Goal: Task Accomplishment & Management: Complete application form

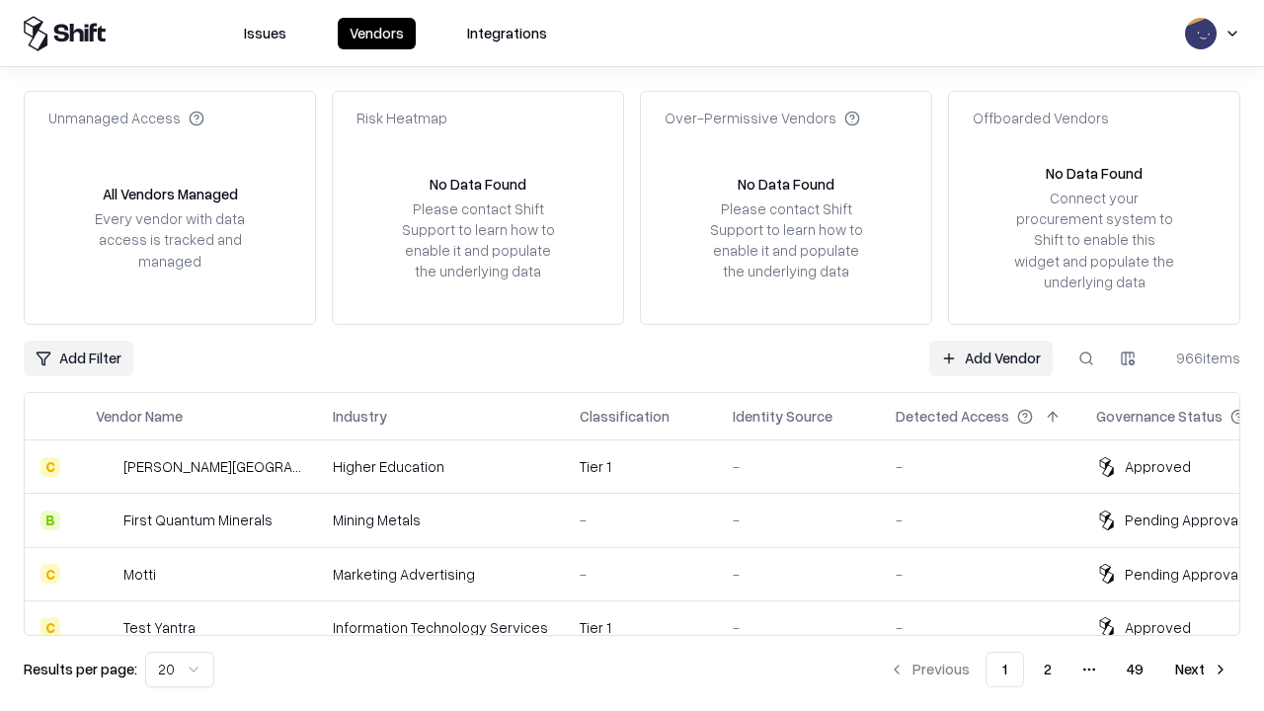
click at [991, 358] on link "Add Vendor" at bounding box center [990, 359] width 123 height 36
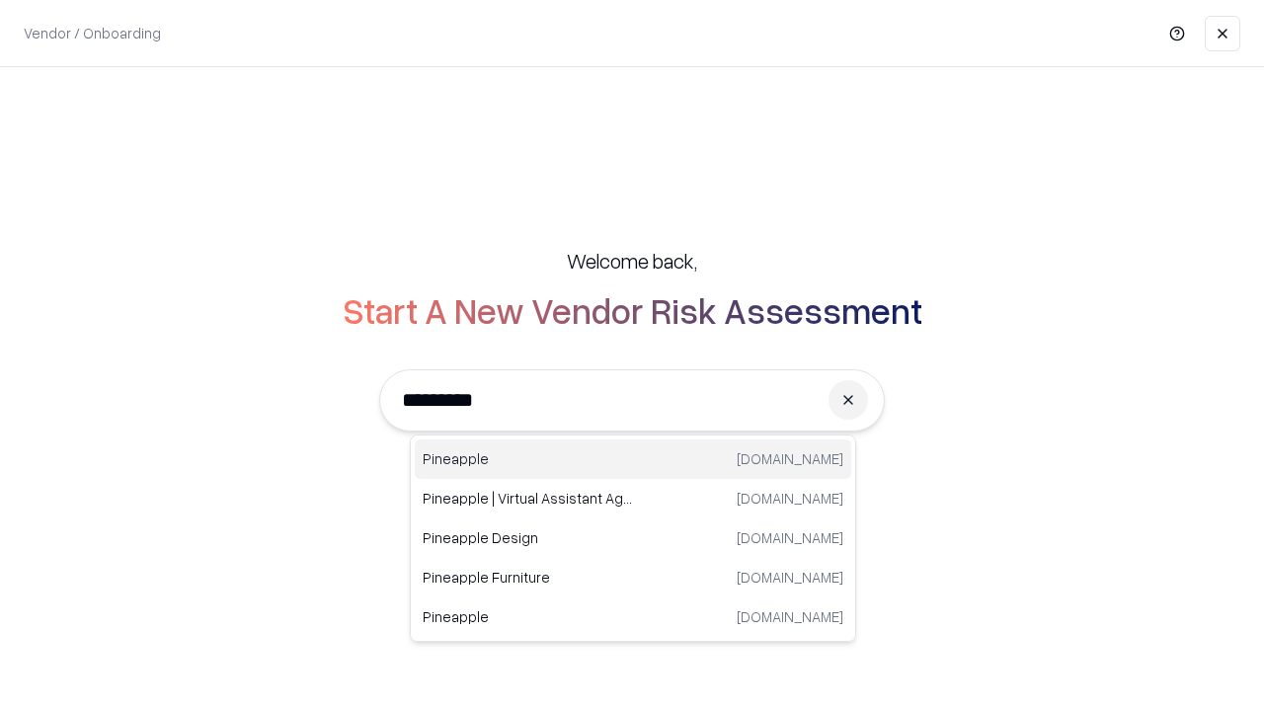
click at [633, 459] on div "Pineapple [DOMAIN_NAME]" at bounding box center [633, 460] width 437 height 40
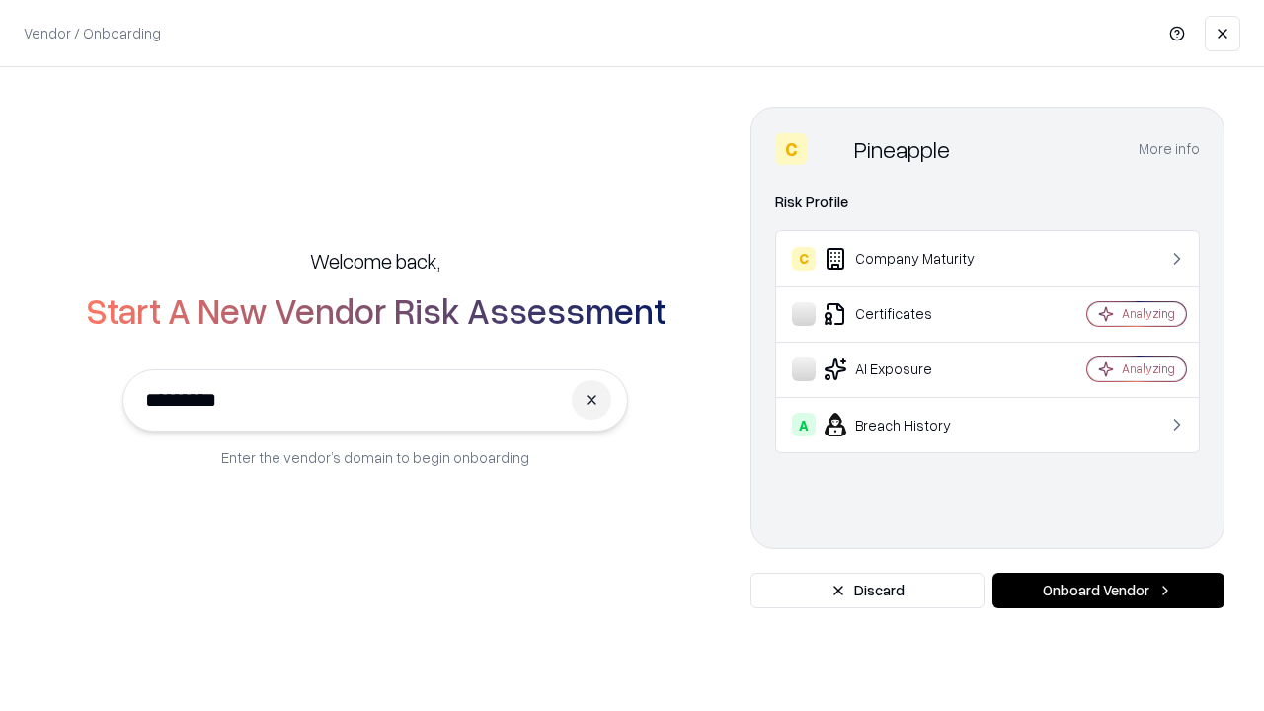
type input "*********"
click at [1108, 591] on button "Onboard Vendor" at bounding box center [1109, 591] width 232 height 36
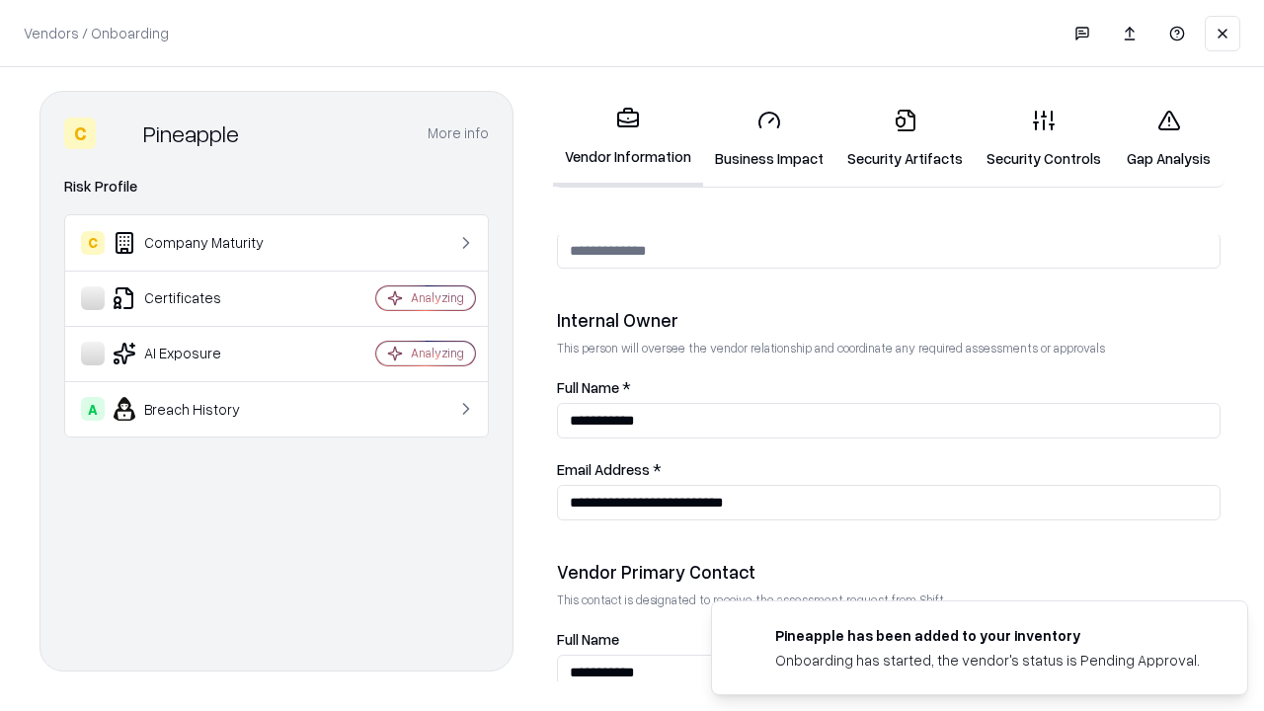
scroll to position [1023, 0]
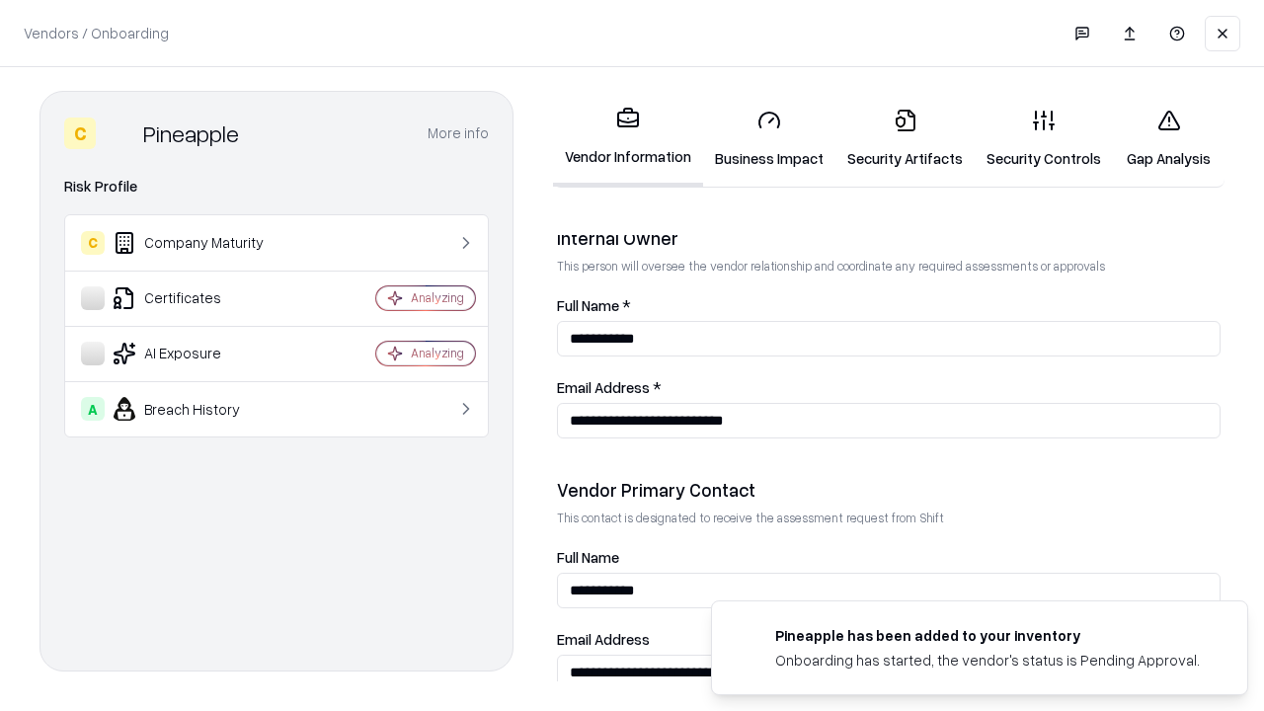
click at [769, 138] on link "Business Impact" at bounding box center [769, 139] width 132 height 92
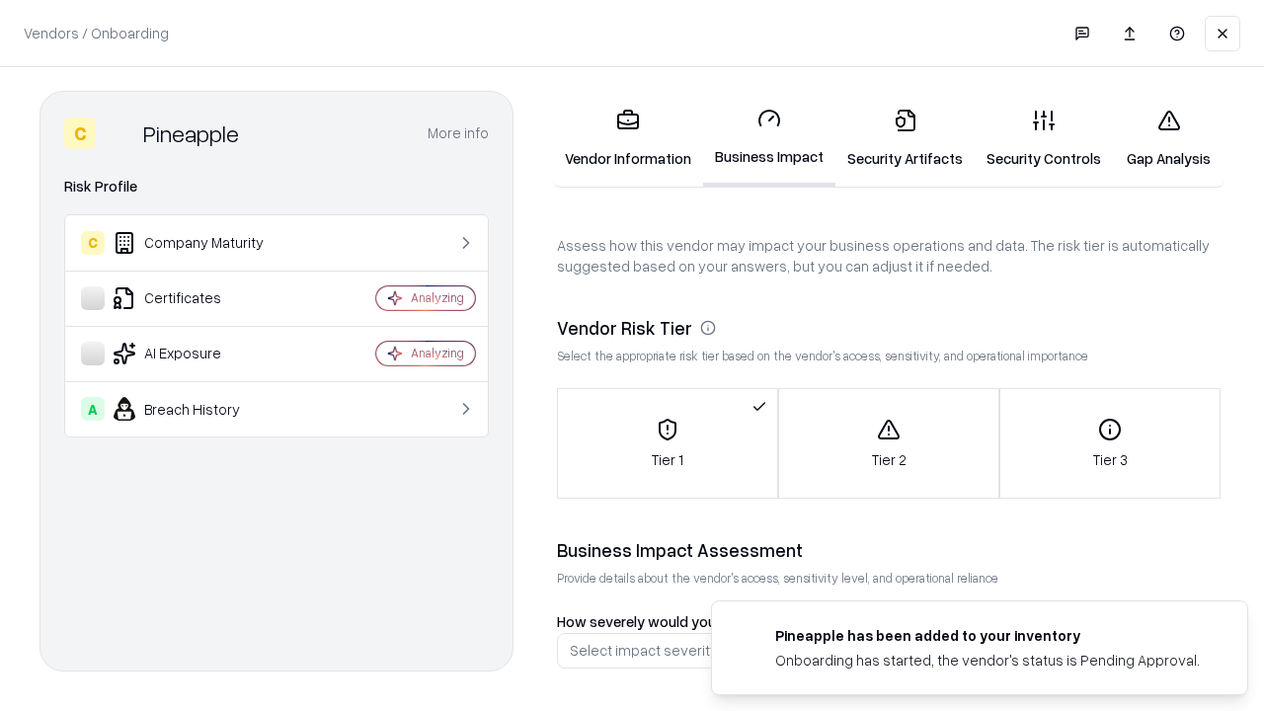
click at [905, 138] on link "Security Artifacts" at bounding box center [905, 139] width 139 height 92
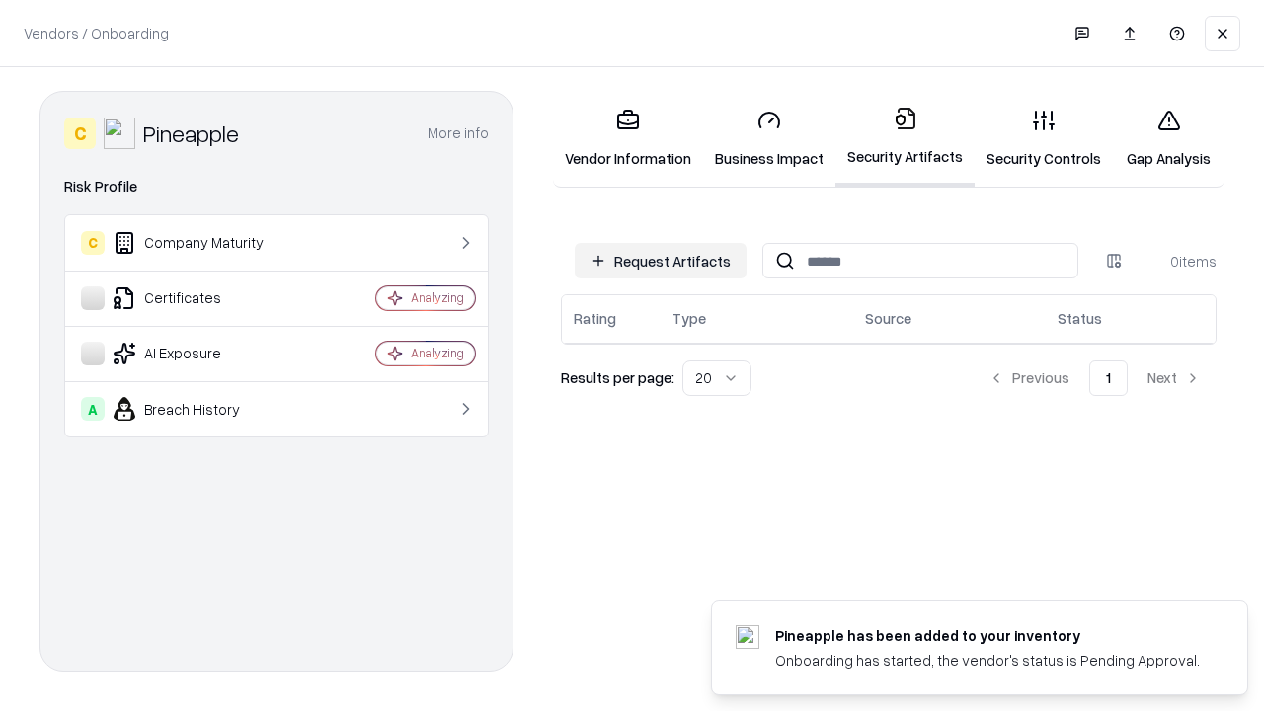
click at [661, 261] on button "Request Artifacts" at bounding box center [661, 261] width 172 height 36
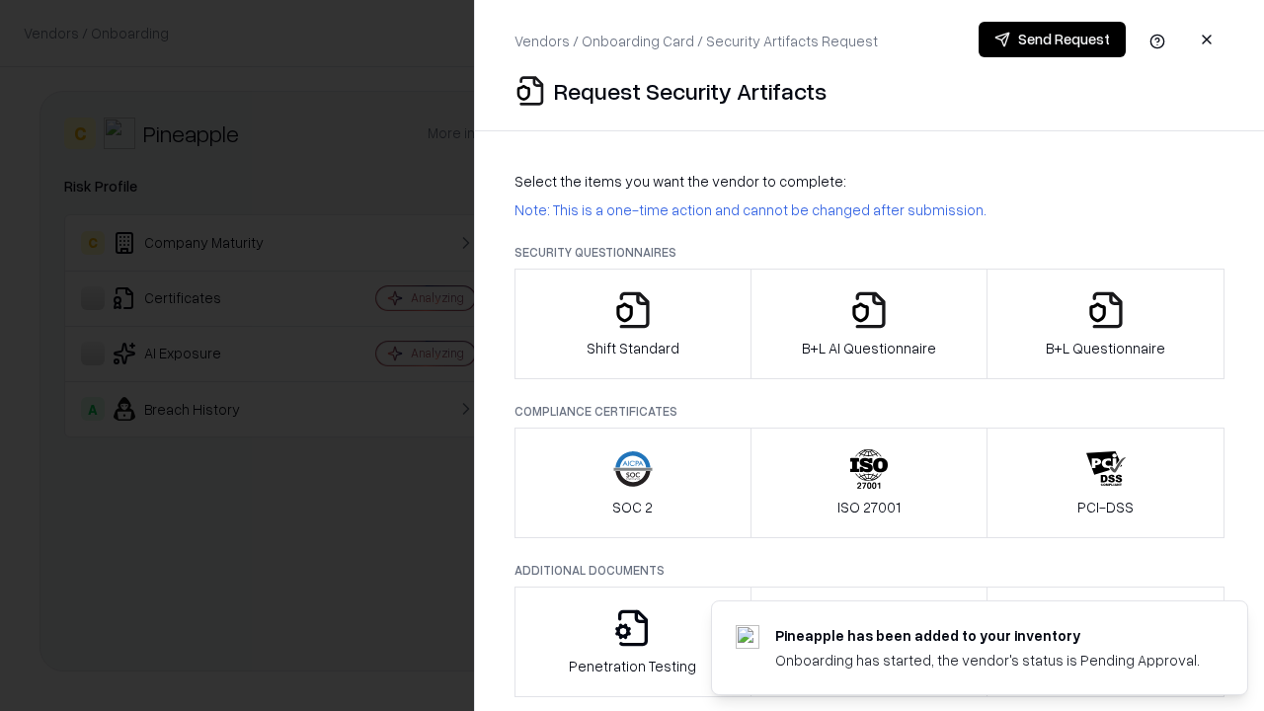
click at [632, 324] on icon "button" at bounding box center [633, 310] width 40 height 40
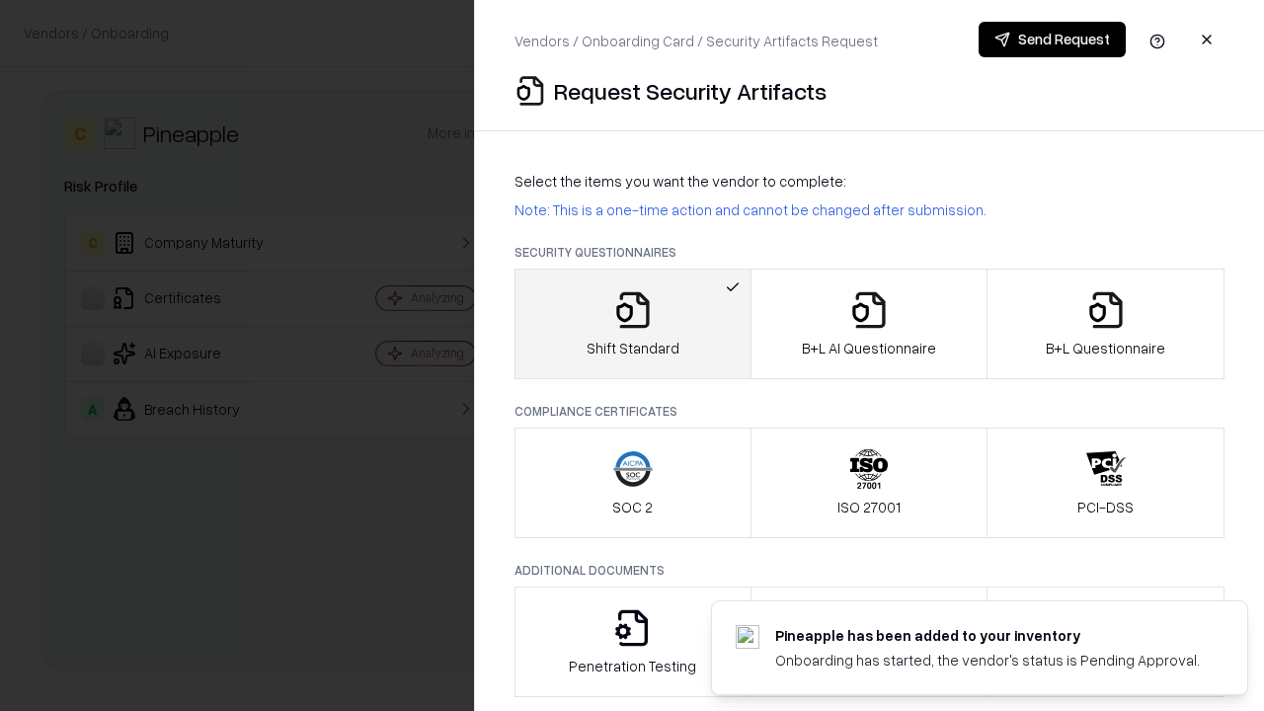
click at [1052, 40] on button "Send Request" at bounding box center [1052, 40] width 147 height 36
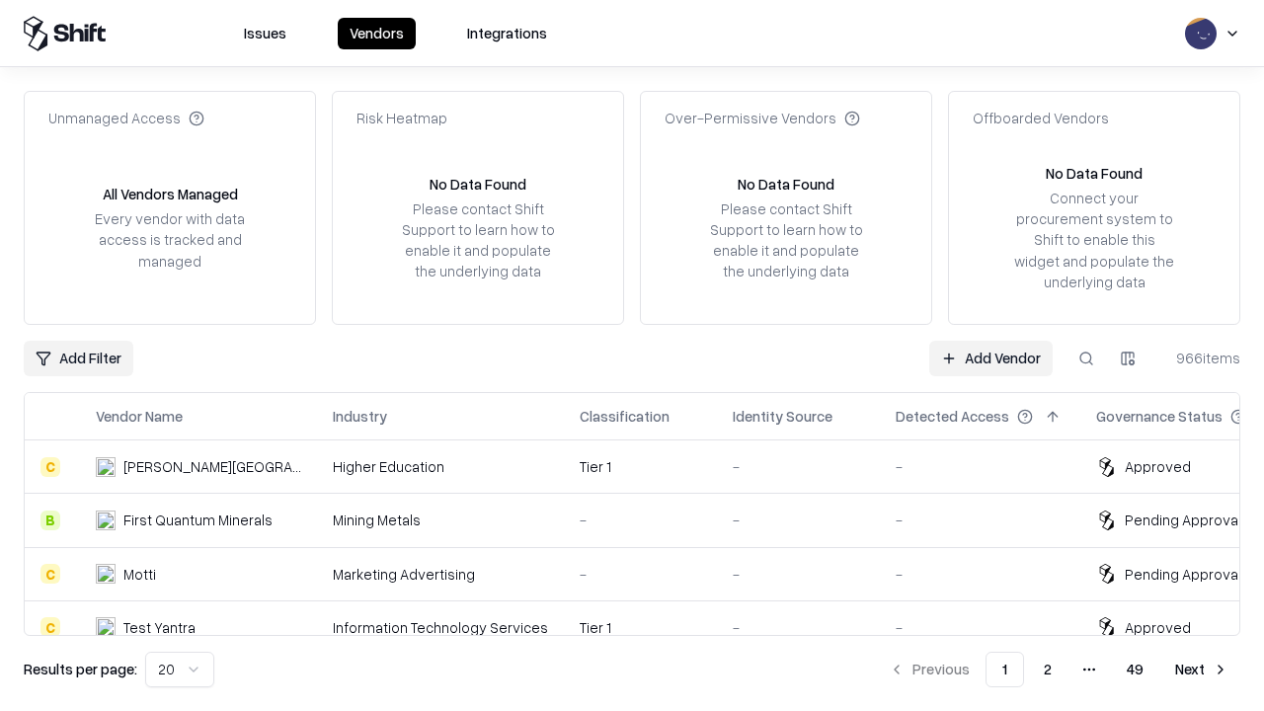
click at [1087, 358] on button at bounding box center [1087, 359] width 36 height 36
type input "*********"
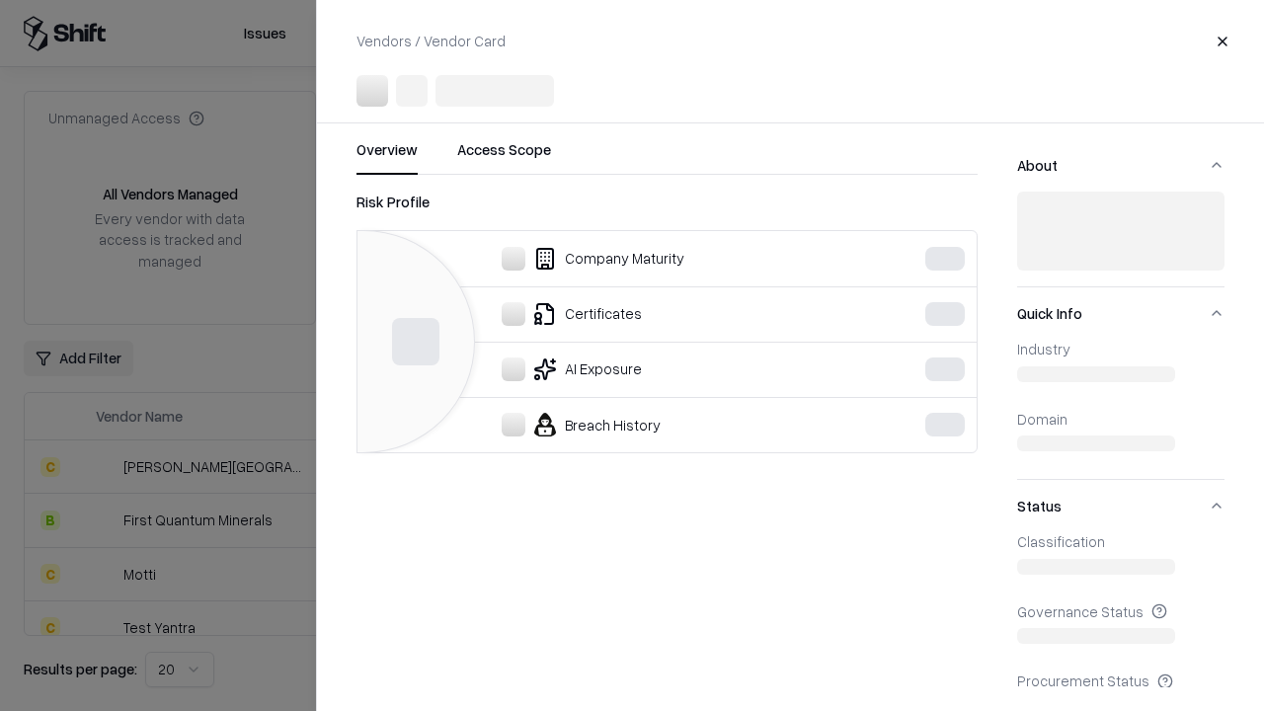
scroll to position [167, 0]
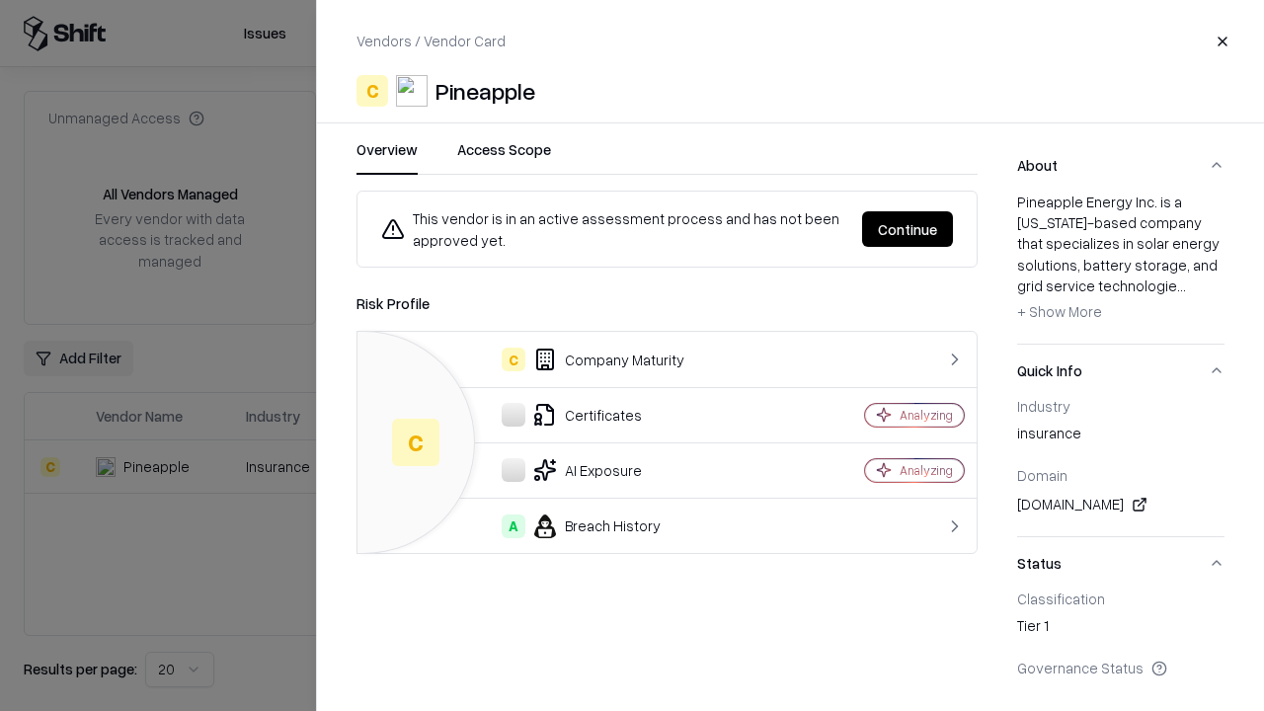
click at [908, 229] on button "Continue" at bounding box center [907, 229] width 91 height 36
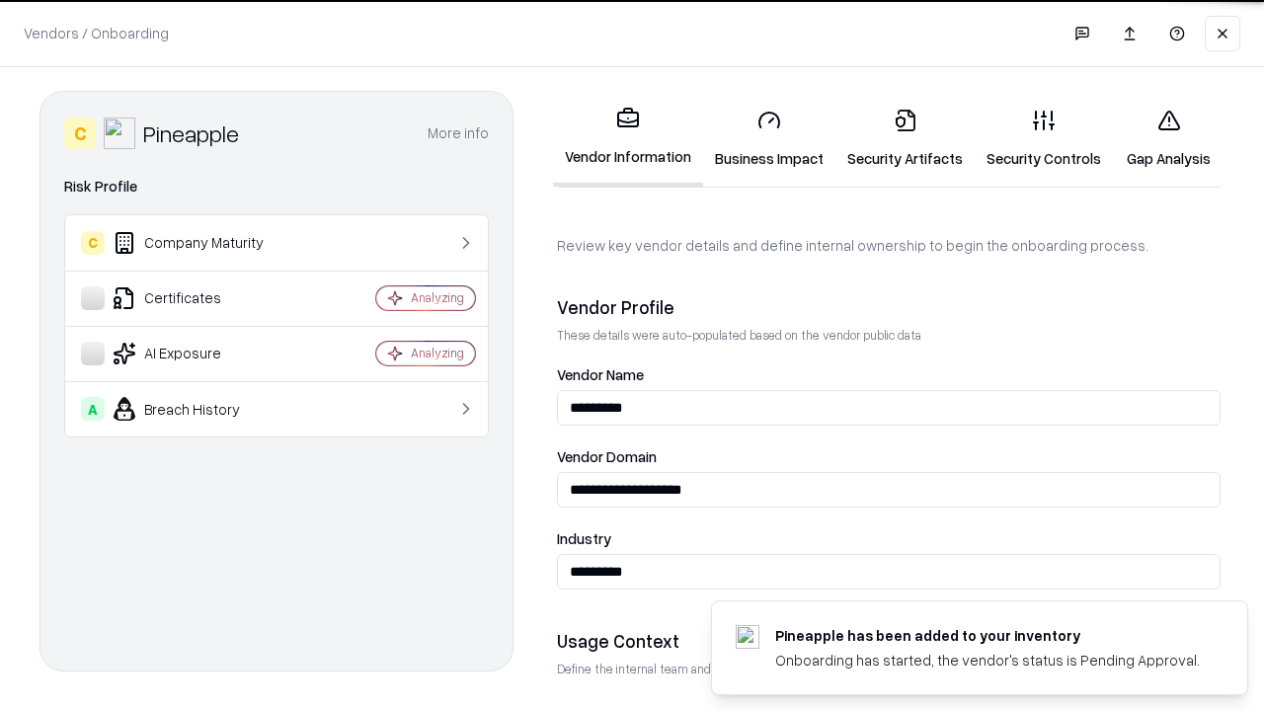
click at [905, 138] on link "Security Artifacts" at bounding box center [905, 139] width 139 height 92
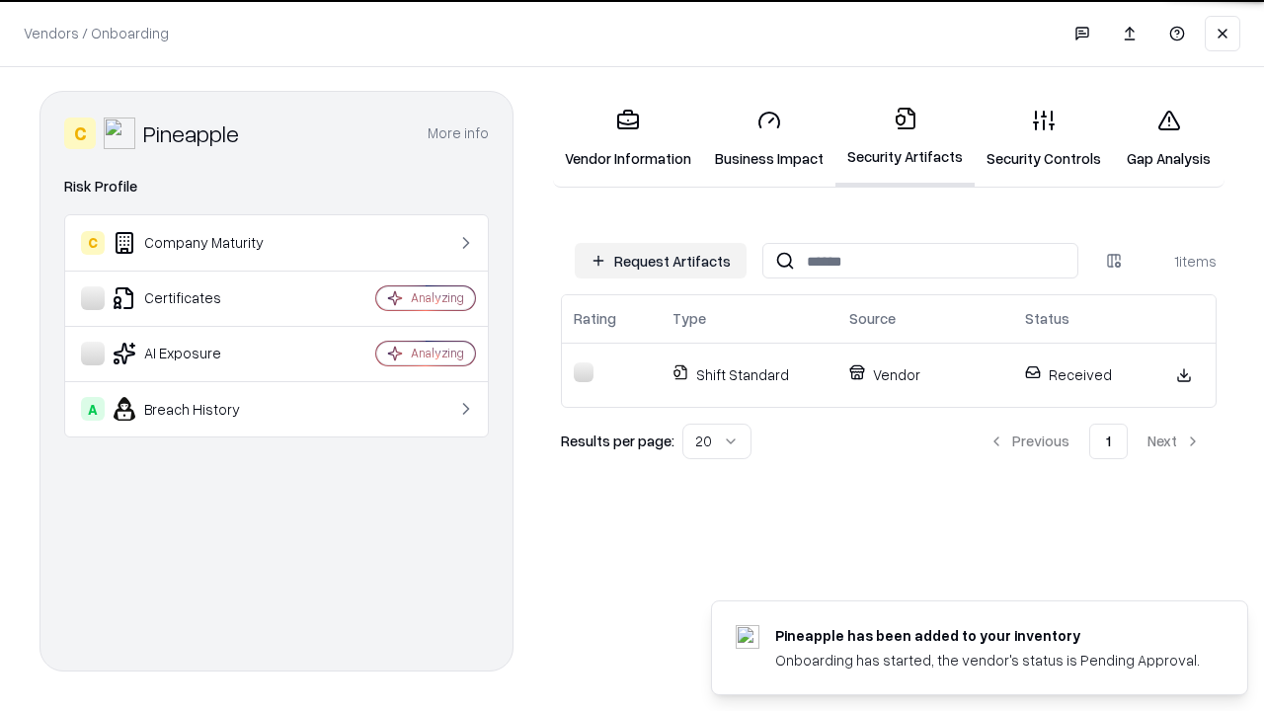
click at [1044, 138] on link "Security Controls" at bounding box center [1044, 139] width 138 height 92
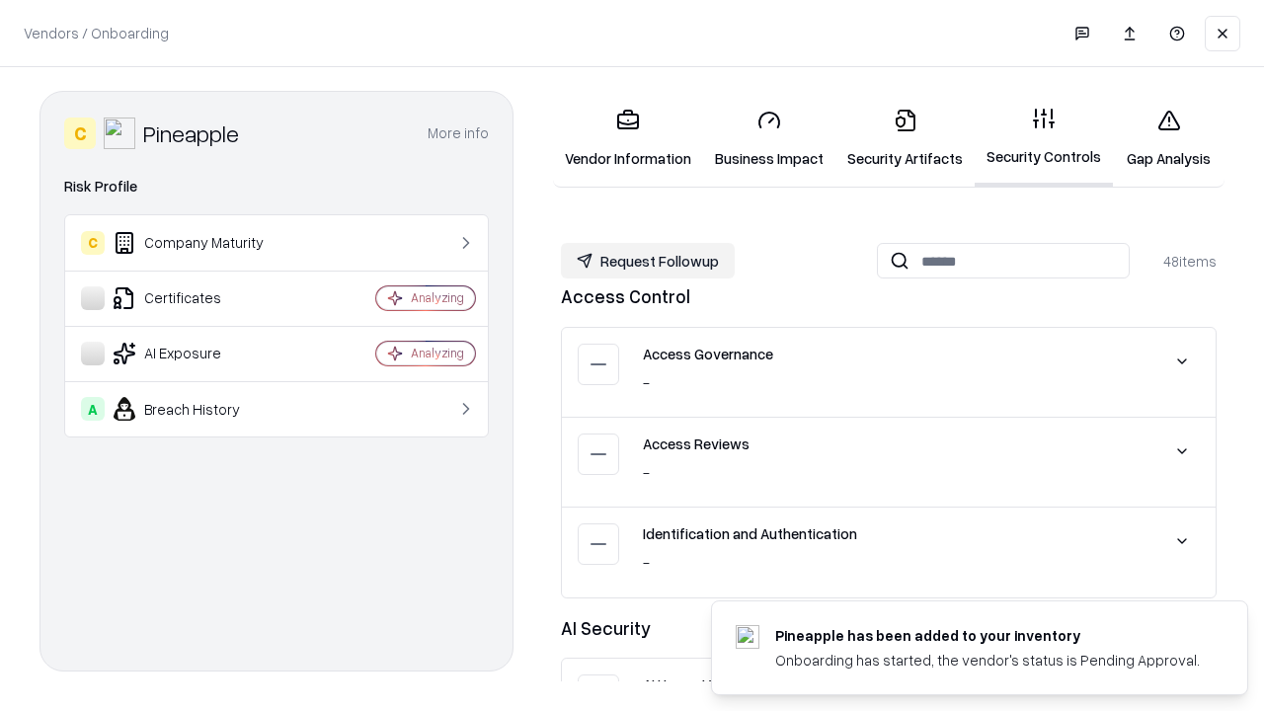
click at [648, 261] on button "Request Followup" at bounding box center [648, 261] width 174 height 36
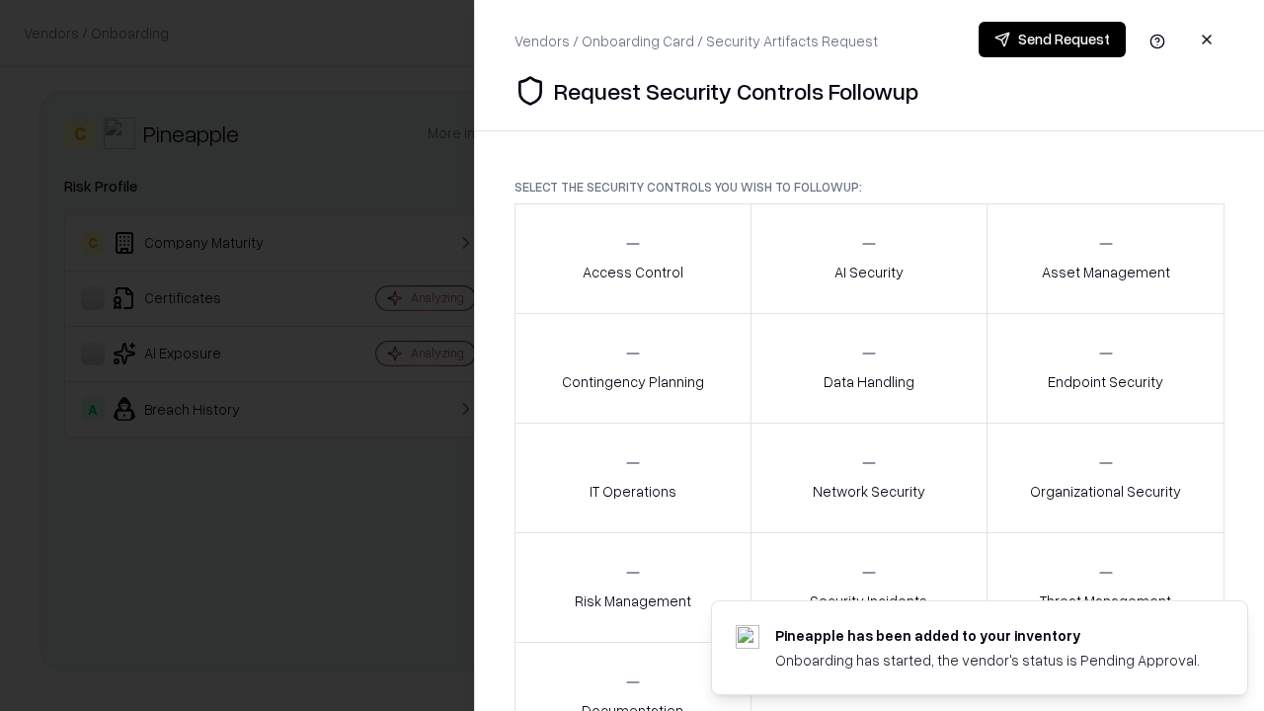
click at [632, 259] on div "Access Control" at bounding box center [633, 258] width 101 height 48
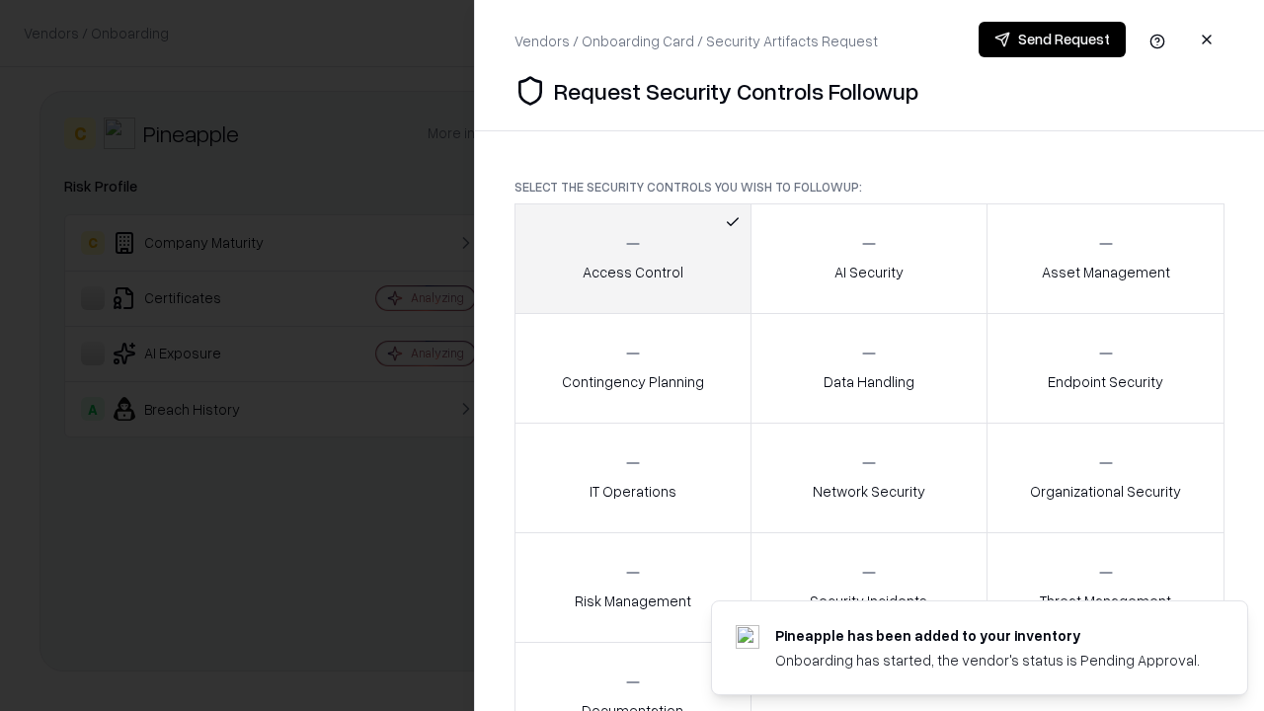
click at [1052, 40] on button "Send Request" at bounding box center [1052, 40] width 147 height 36
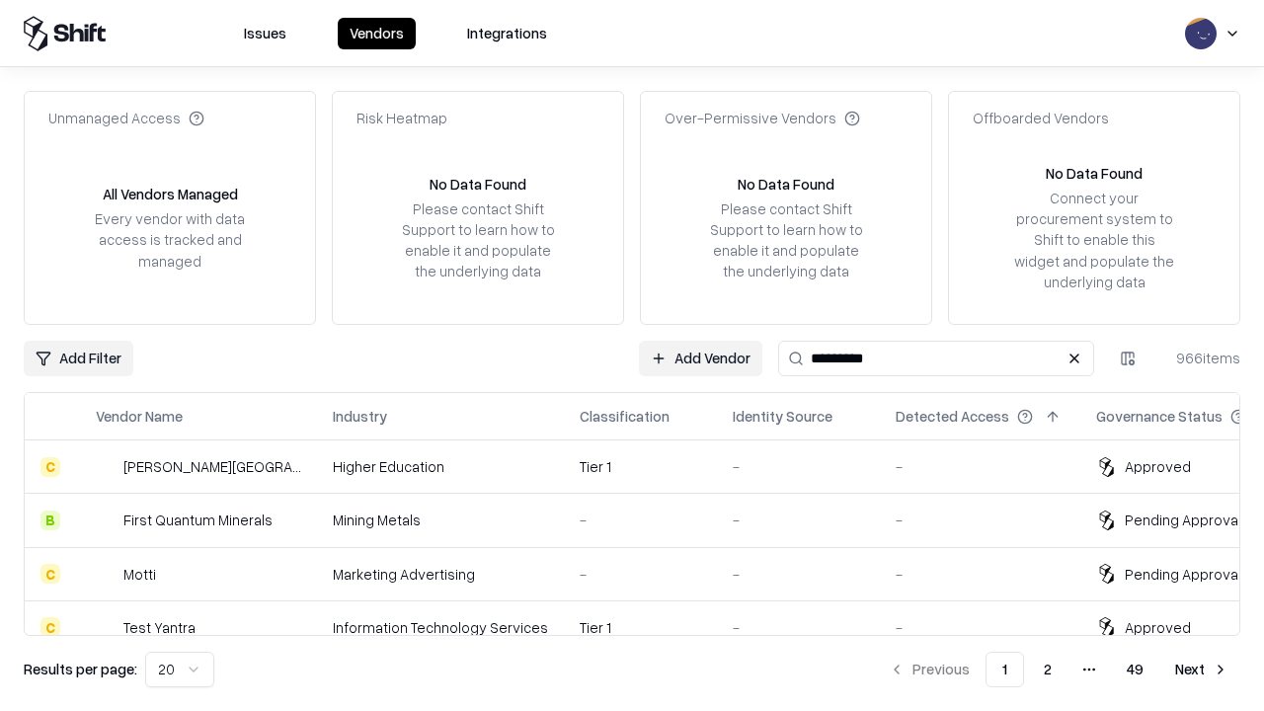
type input "*********"
click at [644, 671] on div "Tier 1" at bounding box center [640, 681] width 121 height 21
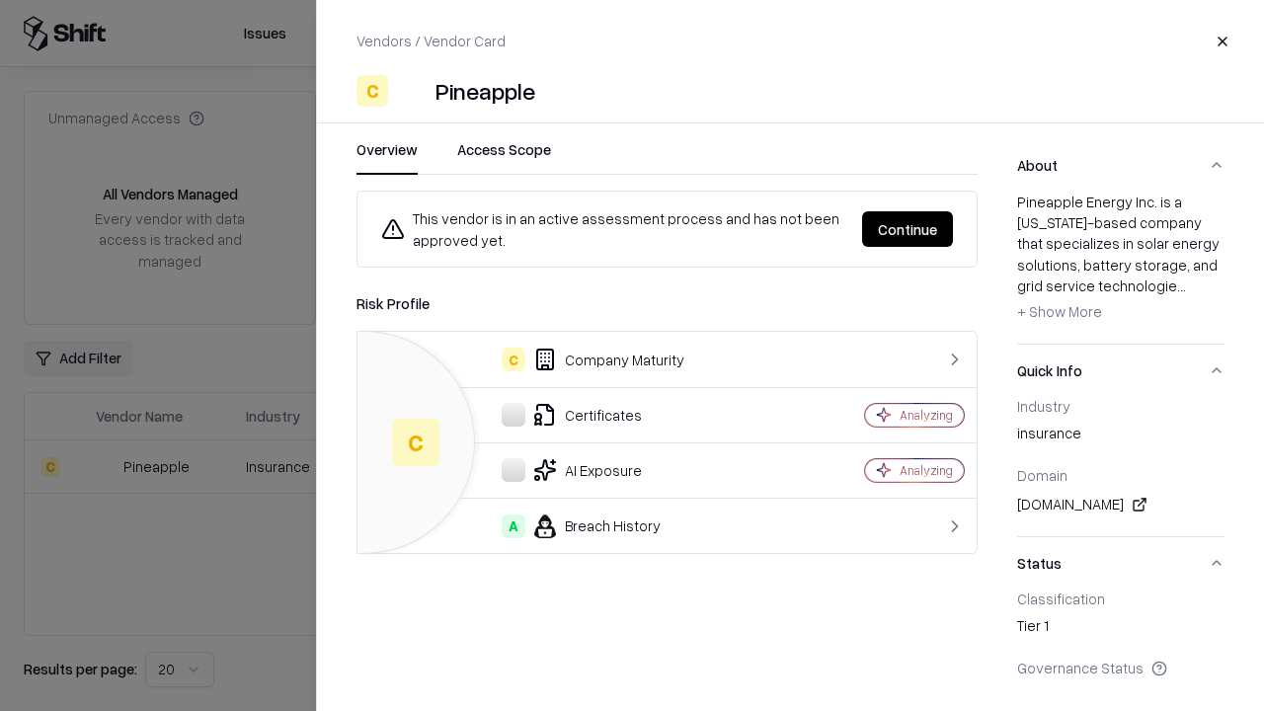
click at [908, 229] on button "Continue" at bounding box center [907, 229] width 91 height 36
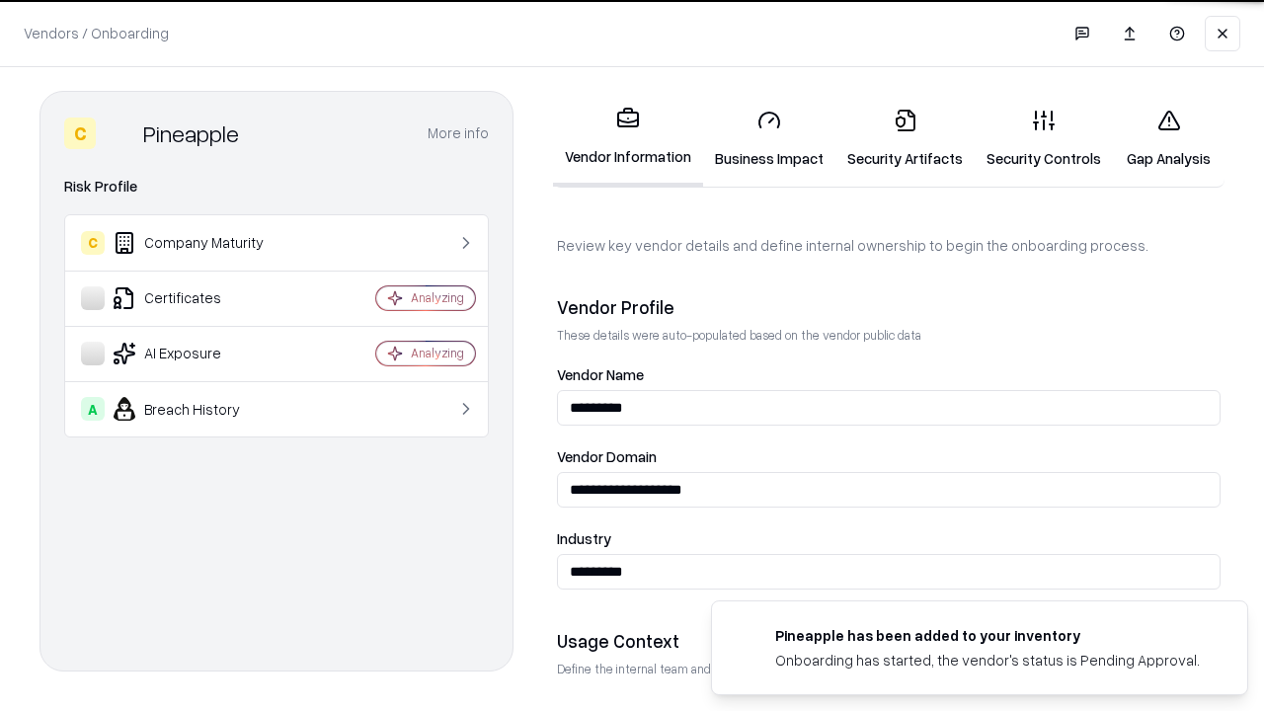
click at [1169, 138] on link "Gap Analysis" at bounding box center [1169, 139] width 112 height 92
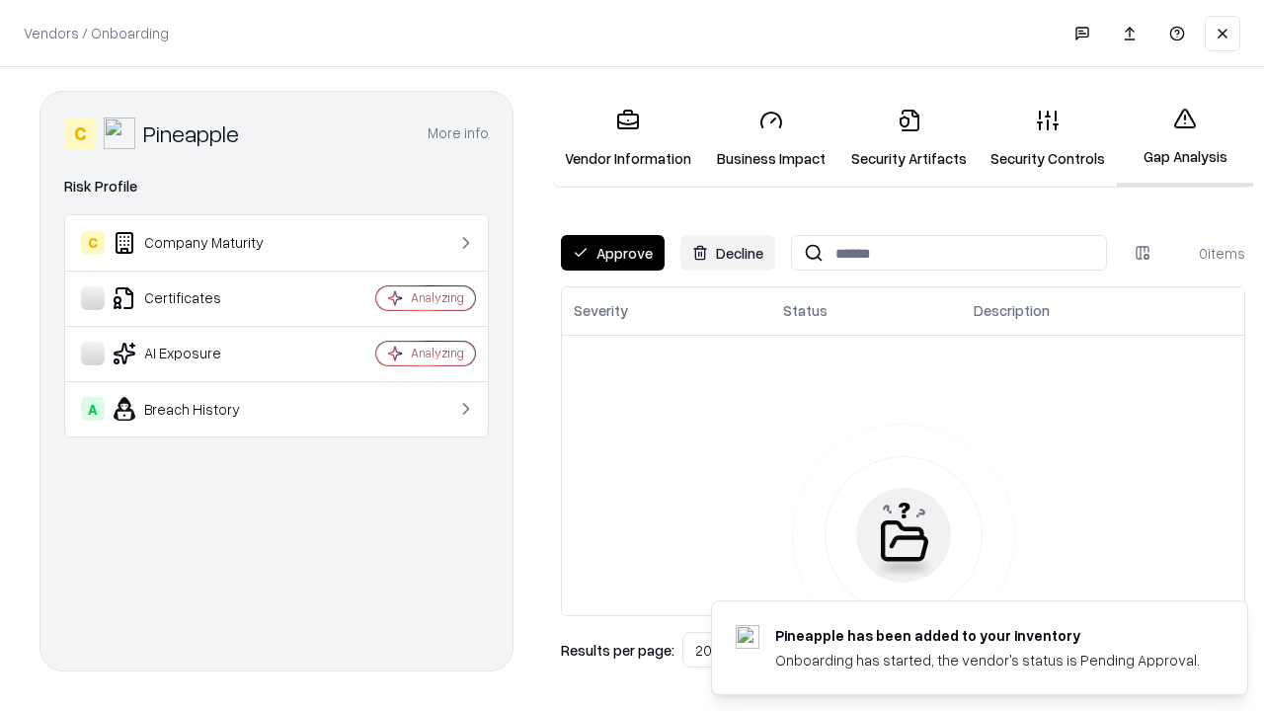
click at [612, 253] on button "Approve" at bounding box center [613, 253] width 104 height 36
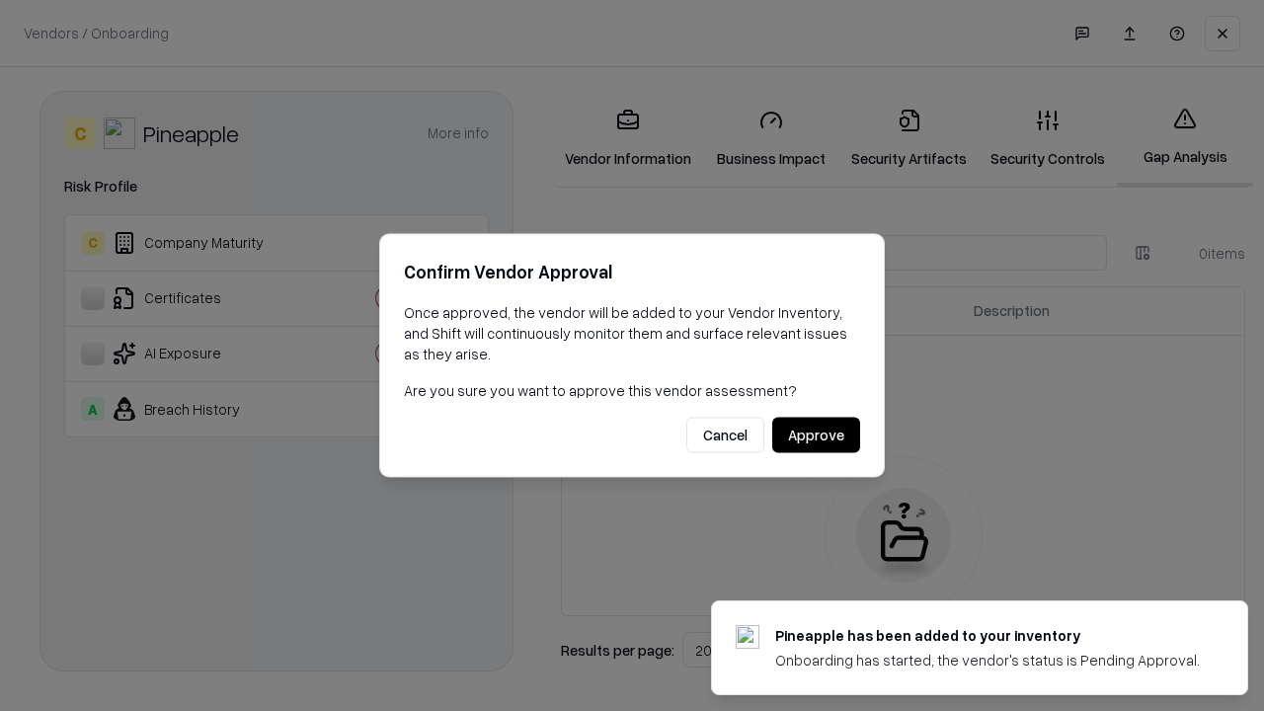
click at [816, 435] on button "Approve" at bounding box center [816, 436] width 88 height 36
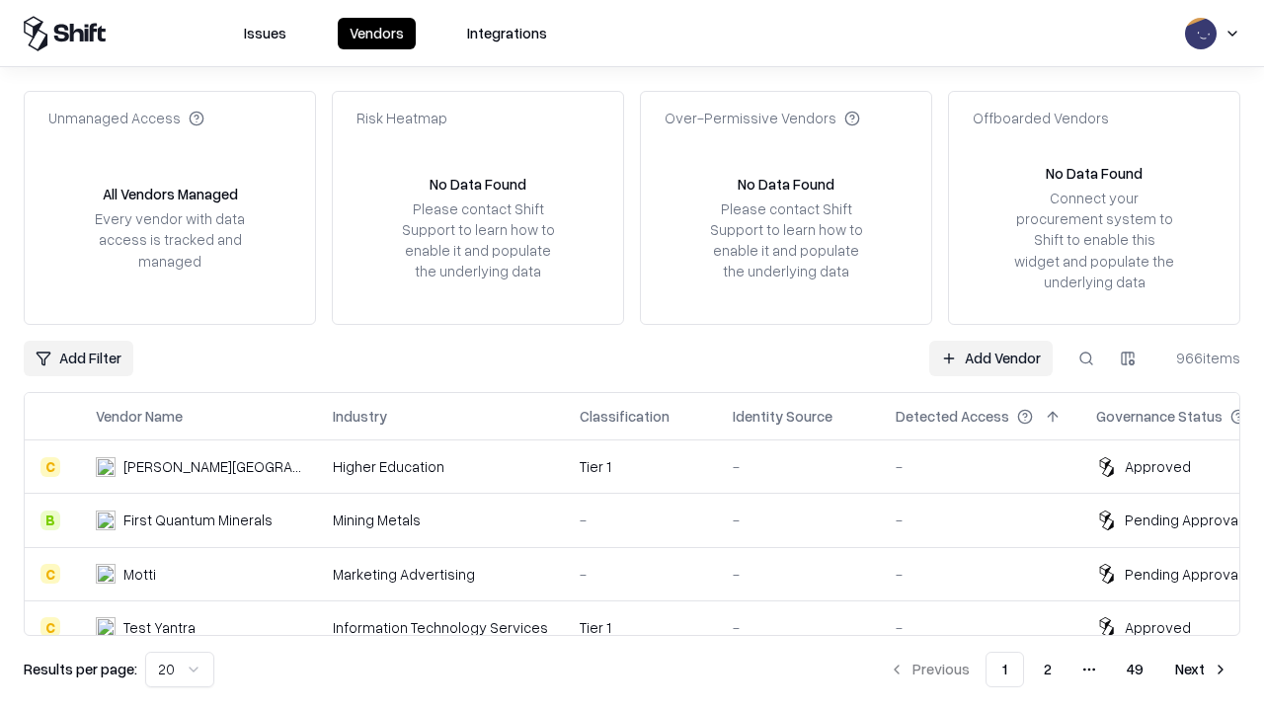
type input "*********"
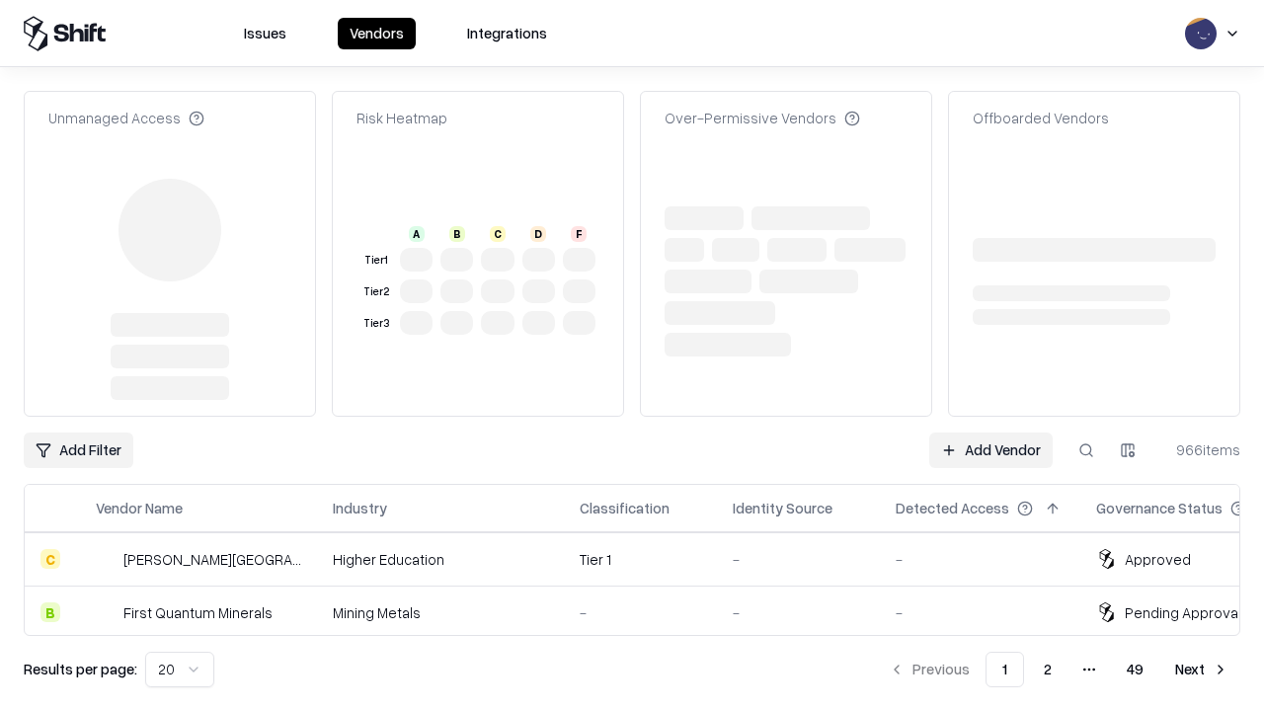
click at [991, 433] on link "Add Vendor" at bounding box center [990, 451] width 123 height 36
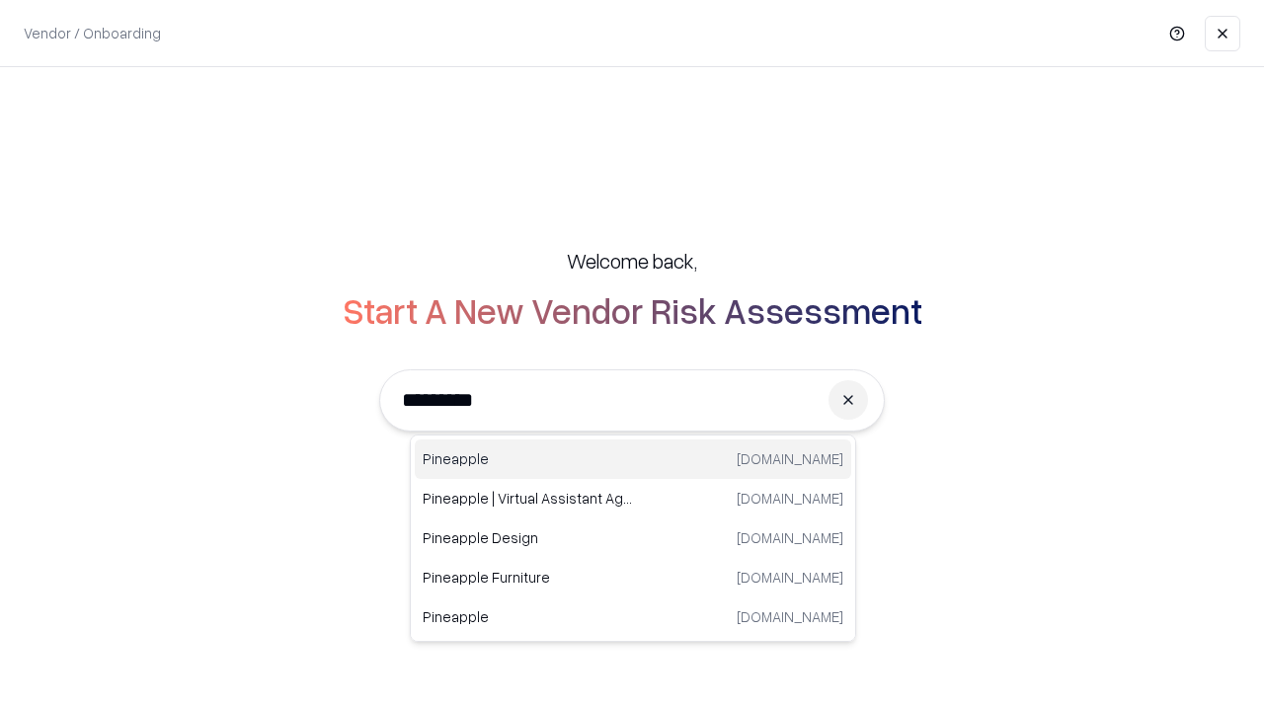
click at [633, 459] on div "Pineapple pineappleenergy.com" at bounding box center [633, 460] width 437 height 40
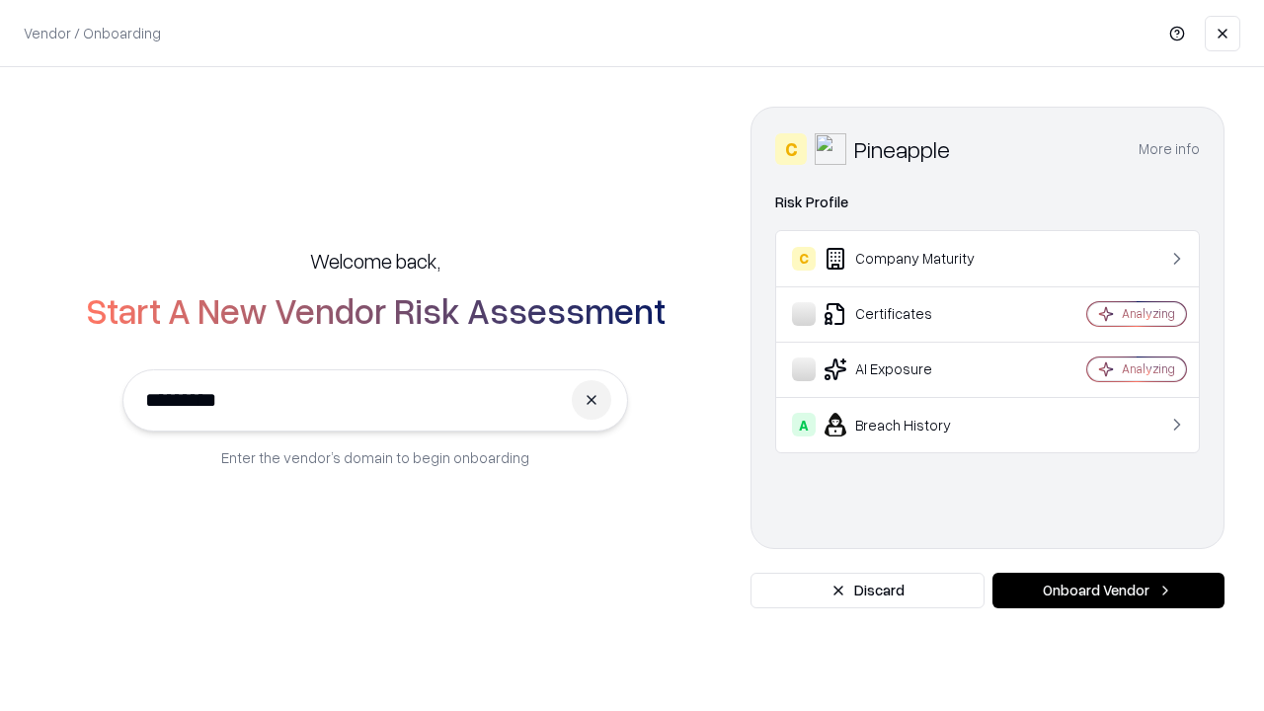
type input "*********"
click at [1108, 591] on button "Onboard Vendor" at bounding box center [1109, 591] width 232 height 36
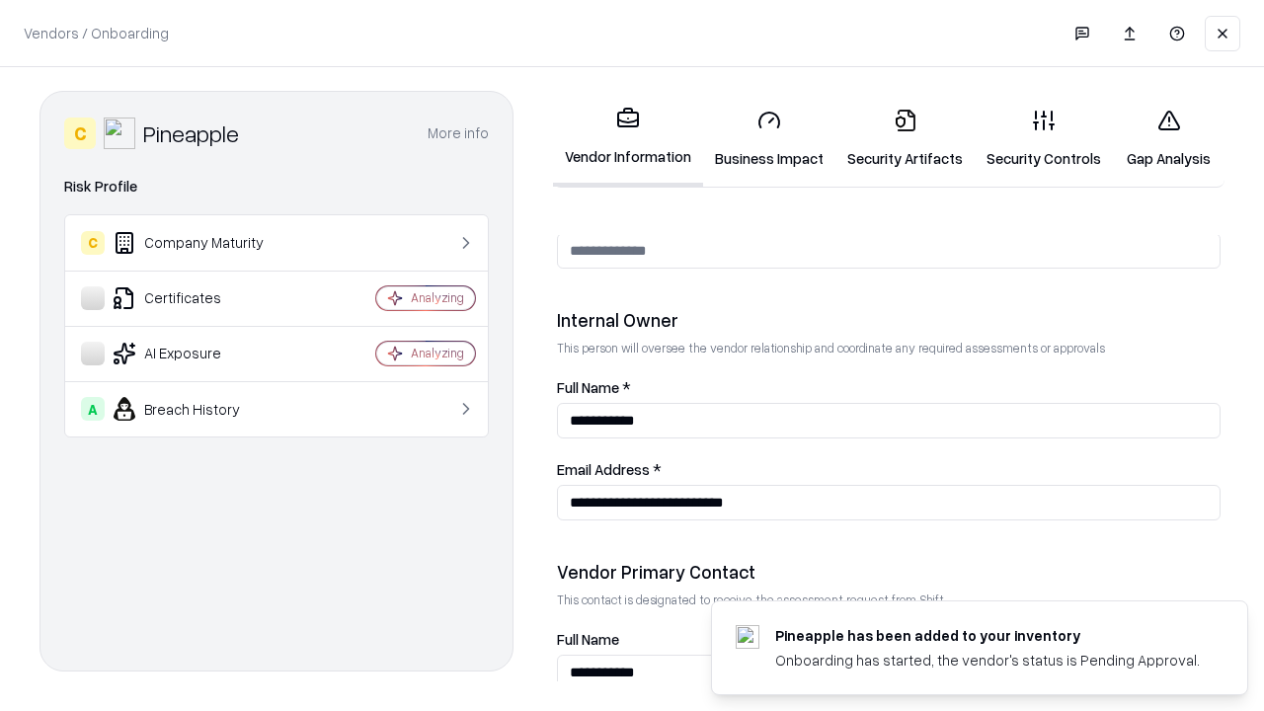
scroll to position [1023, 0]
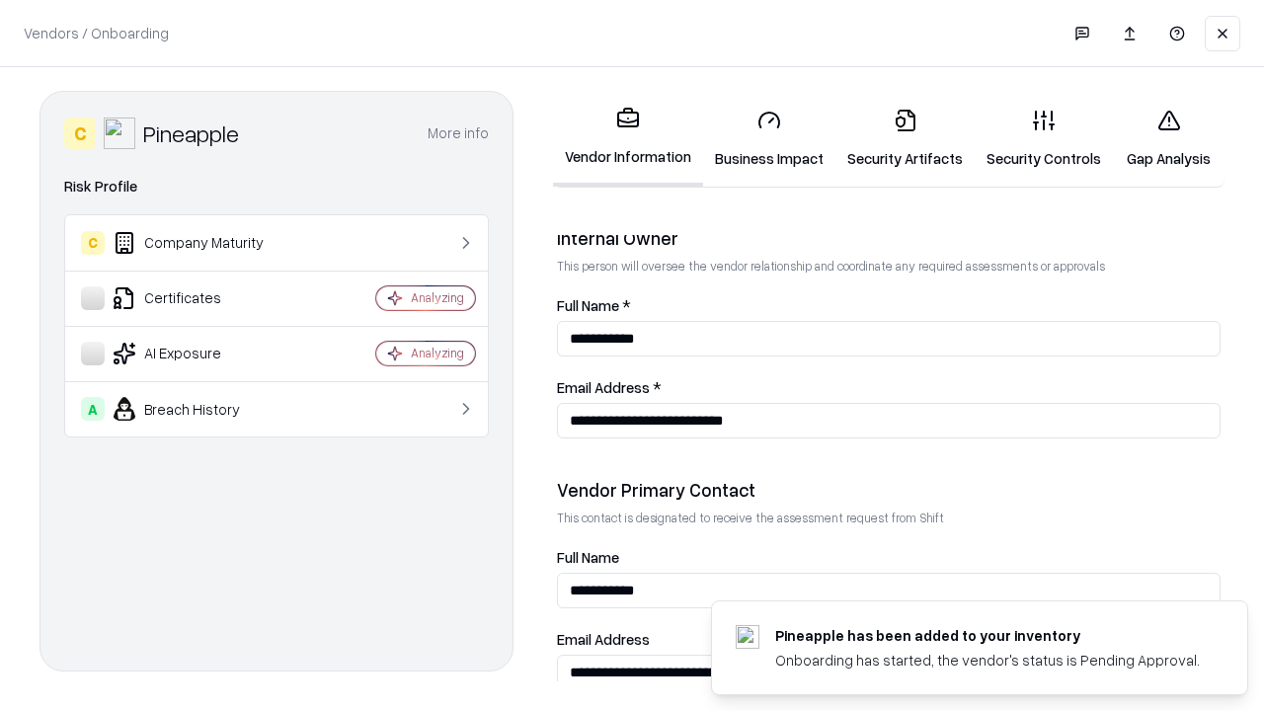
click at [1169, 138] on link "Gap Analysis" at bounding box center [1169, 139] width 112 height 92
